Goal: Navigation & Orientation: Find specific page/section

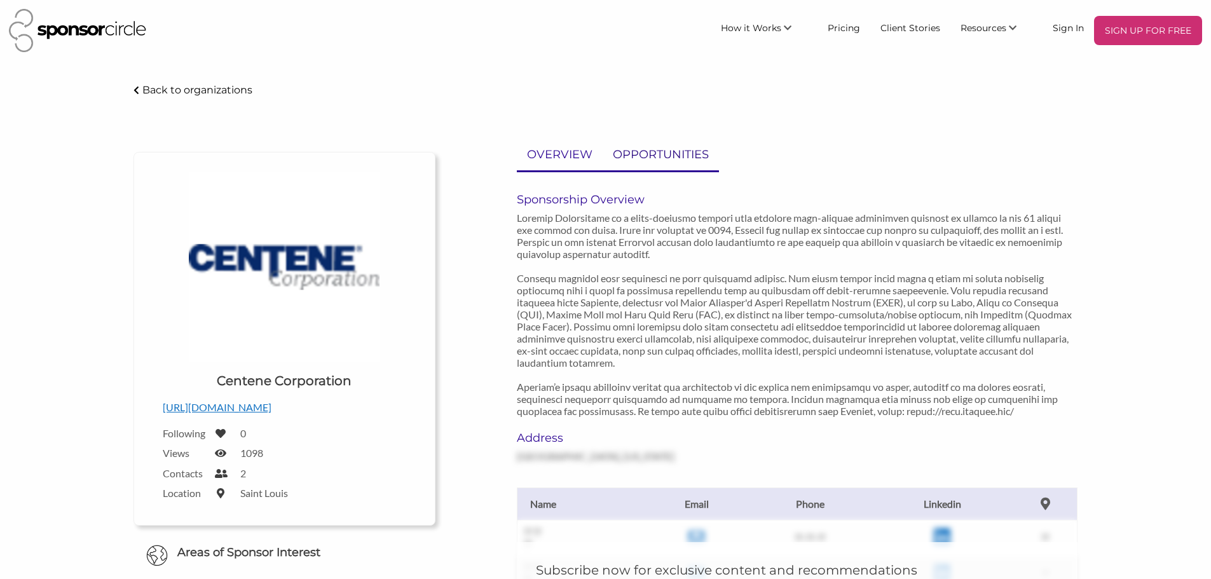
click at [674, 153] on p "OPPORTUNITIES" at bounding box center [661, 155] width 96 height 18
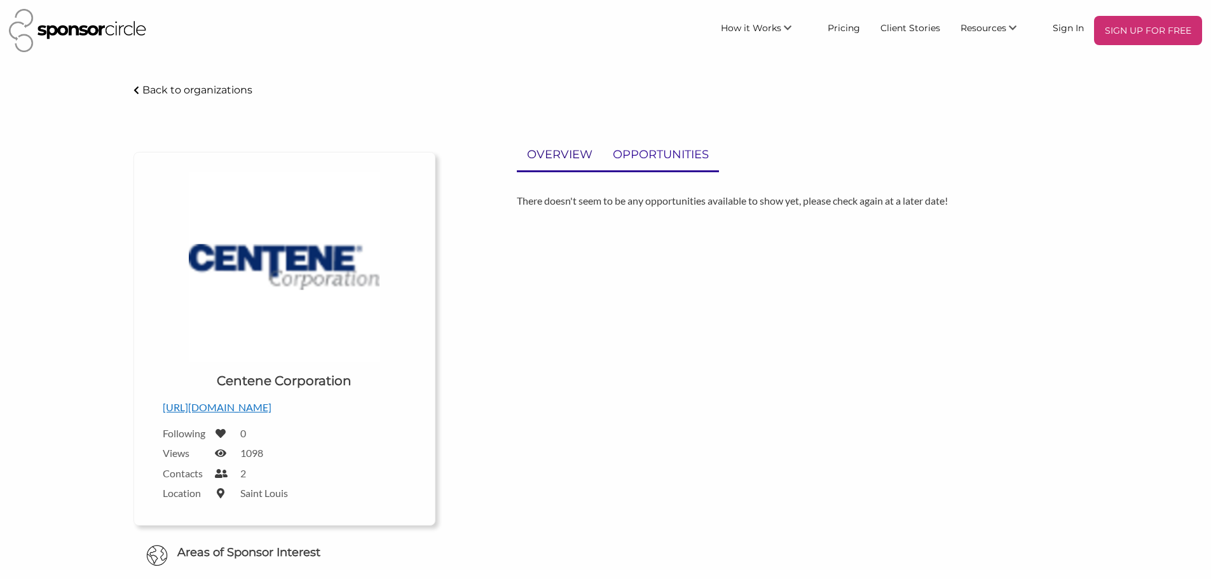
click at [556, 156] on p "OVERVIEW" at bounding box center [559, 155] width 65 height 18
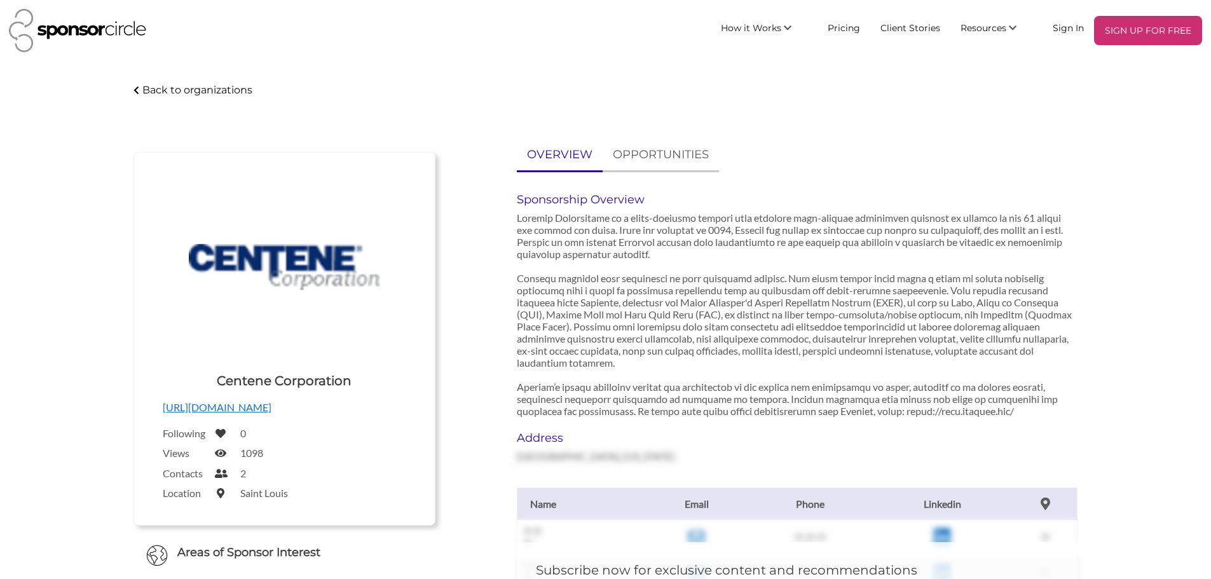
click at [195, 92] on p "Back to organizations" at bounding box center [197, 90] width 110 height 12
